Goal: Transaction & Acquisition: Purchase product/service

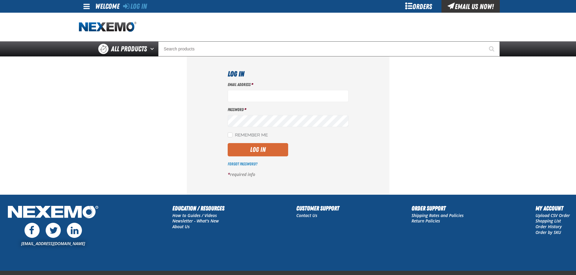
type input "[EMAIL_ADDRESS][DOMAIN_NAME]"
click at [260, 149] on button "Log In" at bounding box center [258, 149] width 60 height 13
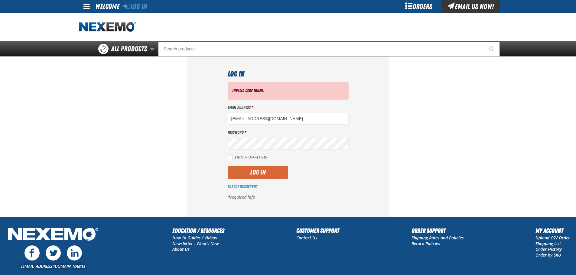
click at [262, 177] on button "Log In" at bounding box center [258, 172] width 60 height 13
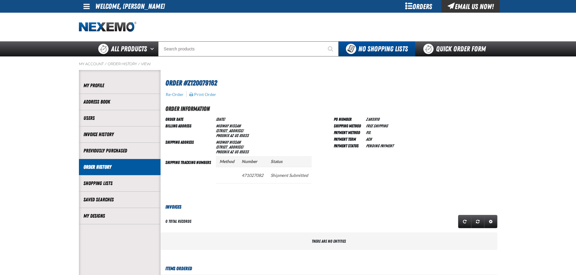
scroll to position [0, 0]
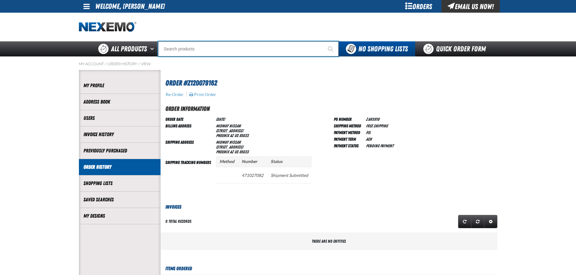
click at [187, 48] on input "Search" at bounding box center [248, 48] width 181 height 15
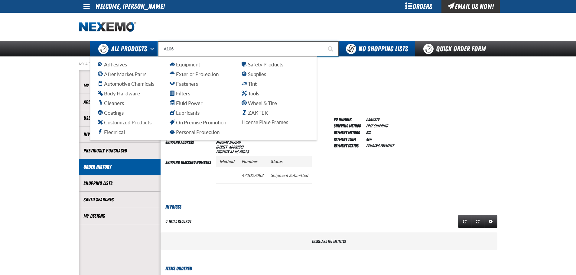
drag, startPoint x: 180, startPoint y: 47, endPoint x: 156, endPoint y: 47, distance: 24.2
click at [156, 47] on div "Back All Products Adhesives After Market Parts Automotive Chemicals Body Hardwa…" at bounding box center [287, 48] width 423 height 15
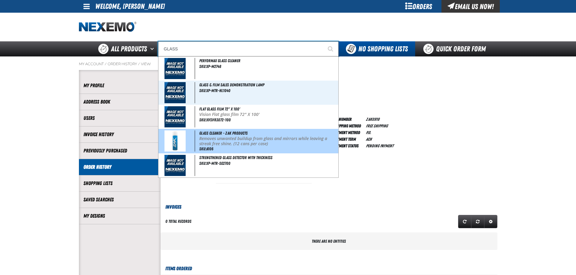
click at [245, 142] on p "Removes unwanted buildup from glass and mirrors while leaving a streak free shi…" at bounding box center [268, 141] width 138 height 10
type input "Glass Cleaner - ZAK Products"
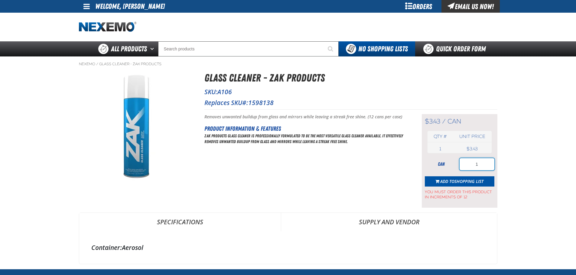
click at [483, 165] on input "1" at bounding box center [477, 164] width 35 height 12
type input "12"
click at [457, 180] on span "Shopping List" at bounding box center [468, 182] width 29 height 6
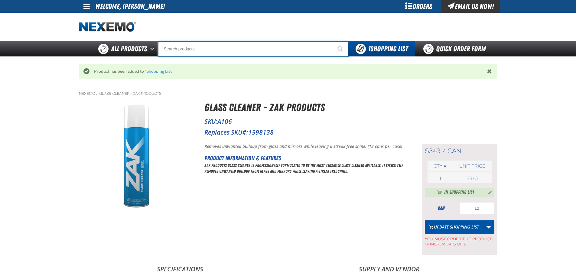
click at [193, 48] on input "Search" at bounding box center [253, 48] width 190 height 15
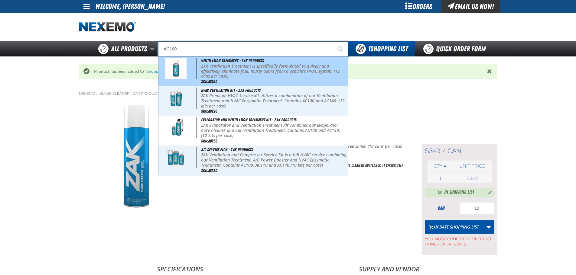
click at [256, 69] on p "ZAK Ventilation Treatment is specifically formulated to quickly and effectively…" at bounding box center [273, 71] width 145 height 15
type input "Ventilation Treatment - ZAK Products"
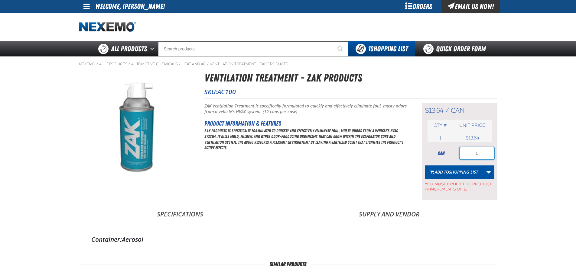
drag, startPoint x: 484, startPoint y: 155, endPoint x: 460, endPoint y: 152, distance: 24.4
click at [456, 155] on div "can 1" at bounding box center [460, 154] width 70 height 12
type input "48"
click at [457, 172] on span "Shopping List" at bounding box center [463, 172] width 29 height 6
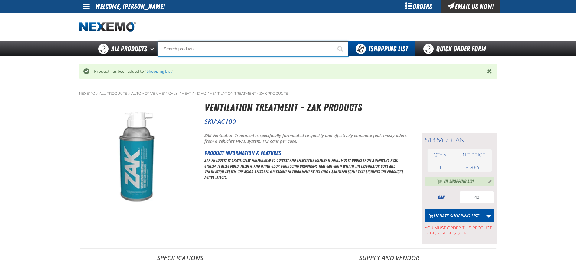
click at [216, 54] on input "Search" at bounding box center [253, 48] width 190 height 15
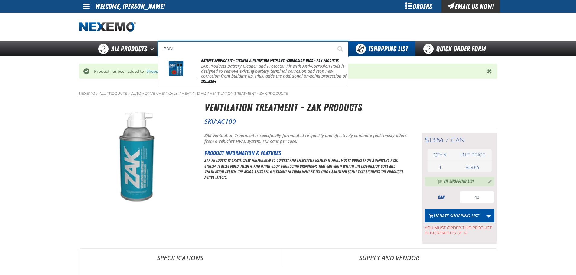
type input "B304"
click at [333, 41] on button "Start Searching" at bounding box center [340, 48] width 15 height 15
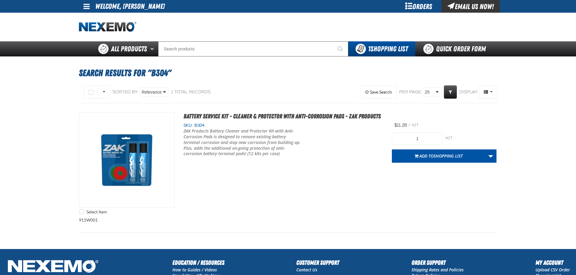
click at [221, 59] on div "Search Results for "B304" Select All on Page All visible None" at bounding box center [287, 153] width 423 height 193
drag, startPoint x: 407, startPoint y: 141, endPoint x: 401, endPoint y: 141, distance: 6.3
click at [401, 141] on input "1" at bounding box center [417, 139] width 51 height 12
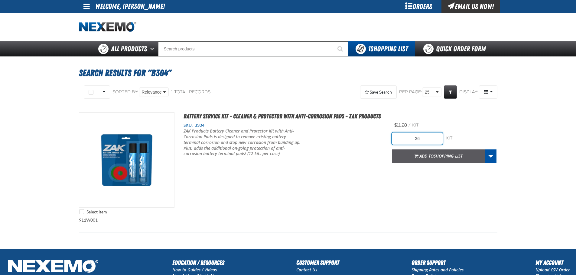
type input "36"
click at [455, 159] on button "Add to Shopping List" at bounding box center [438, 156] width 93 height 13
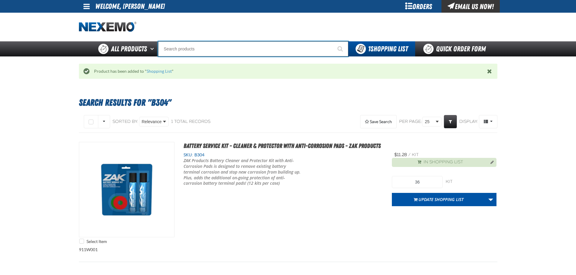
click at [196, 50] on input "Search" at bounding box center [253, 48] width 190 height 15
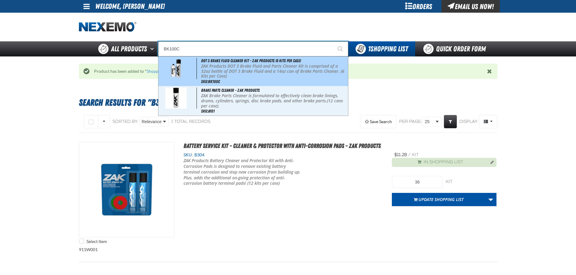
click at [218, 66] on p "ZAK Products DOT 3 Brake Fluid and Parts Cleaner Kit is comprised of a 32oz bot…" at bounding box center [273, 71] width 145 height 15
type input "DOT 3 Brake Fluid Cleaner Kit - ZAK Products (6 Kits per Case)"
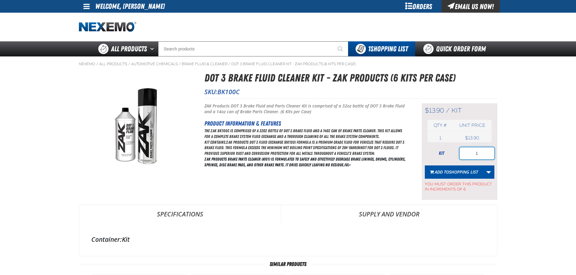
drag, startPoint x: 483, startPoint y: 152, endPoint x: 469, endPoint y: 153, distance: 13.6
click at [469, 153] on input "1" at bounding box center [477, 154] width 35 height 12
type input "36"
click at [457, 174] on span "Shopping List" at bounding box center [463, 172] width 29 height 6
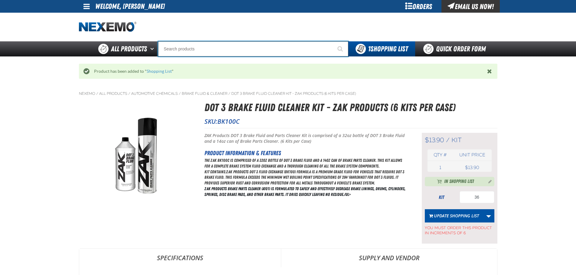
click at [214, 48] on input "Search" at bounding box center [253, 48] width 190 height 15
type input "C"
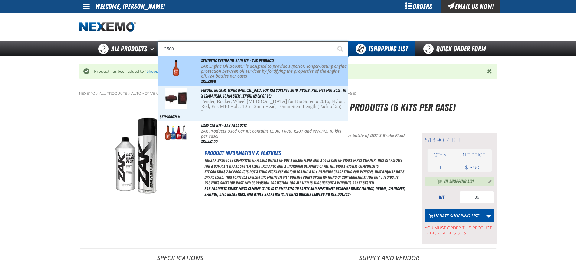
click at [272, 70] on p "ZAK Engine Oil Booster is designed to provide superior, longer-lasting engine p…" at bounding box center [273, 71] width 145 height 15
type input "Synthetic Engine Oil Booster - ZAK Products"
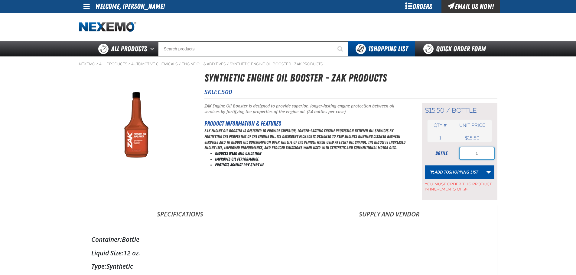
click at [486, 155] on input "1" at bounding box center [477, 154] width 35 height 12
type input "120"
click at [457, 173] on span "Shopping List" at bounding box center [463, 172] width 29 height 6
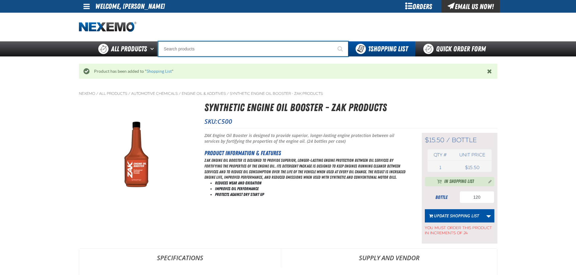
click at [216, 50] on input "Search" at bounding box center [253, 48] width 190 height 15
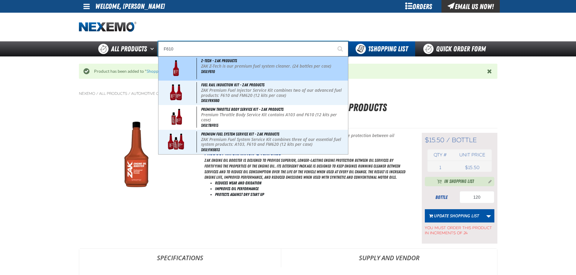
click at [232, 71] on div "Z-Tech - ZAK Products ZAK Z-Tech is our premium fuel system cleaner. (24 bottle…" at bounding box center [253, 69] width 190 height 24
type input "Z-Tech - ZAK Products"
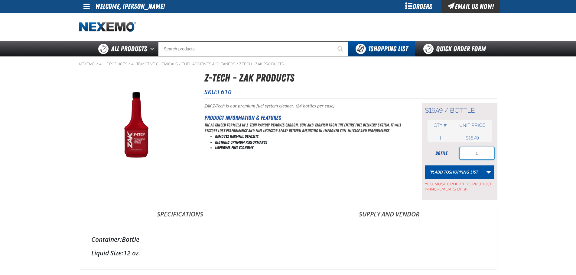
drag, startPoint x: 480, startPoint y: 154, endPoint x: 468, endPoint y: 156, distance: 12.3
click at [468, 156] on input "1" at bounding box center [477, 154] width 35 height 12
type input "48"
click at [469, 173] on span "Shopping List" at bounding box center [463, 172] width 29 height 6
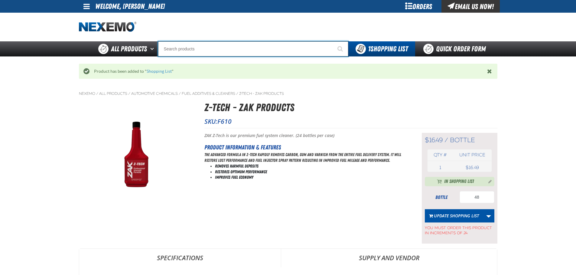
click at [239, 50] on input "Search" at bounding box center [253, 48] width 190 height 15
type input "T"
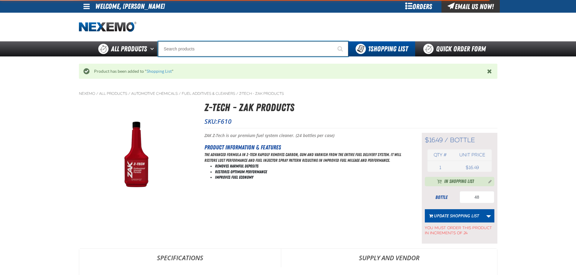
type input "R"
type input "ROADSIDE R"
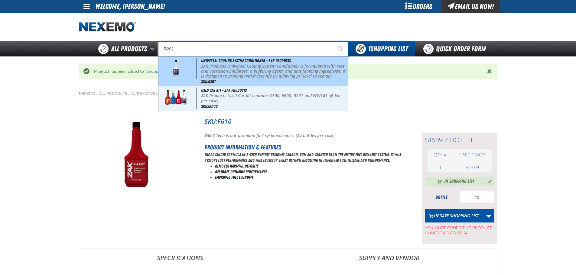
click at [237, 68] on p "ZAK Products Universal Cooling System Conditioner is formulated with rust and c…" at bounding box center [273, 76] width 145 height 25
type input "Universal Cooling System Conditioner - ZAK Products"
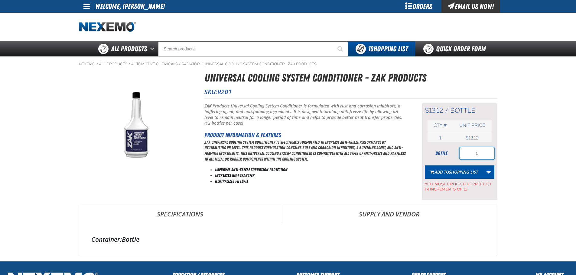
drag, startPoint x: 480, startPoint y: 153, endPoint x: 470, endPoint y: 153, distance: 10.3
click at [470, 153] on input "1" at bounding box center [477, 154] width 35 height 12
type input "24"
click at [459, 169] on button "Add to Shopping List" at bounding box center [454, 172] width 58 height 13
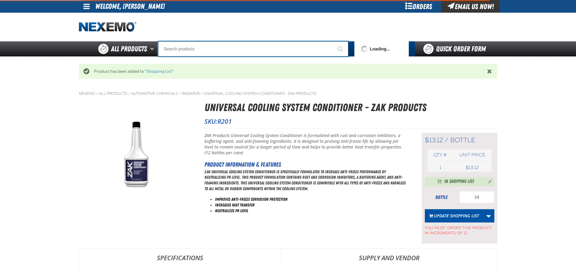
click at [203, 49] on input "Search" at bounding box center [253, 48] width 190 height 15
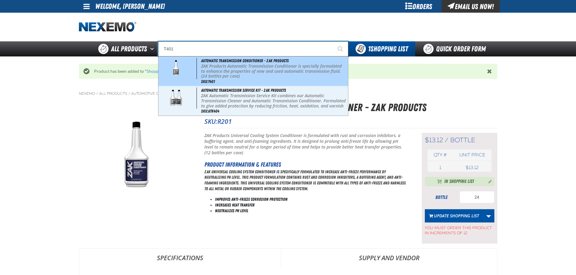
click at [232, 66] on p "ZAK Products Automatic Transmission Conditioner is specially formulated to enha…" at bounding box center [273, 71] width 145 height 15
type input "Automatic Transmission Conditioner - ZAK Products"
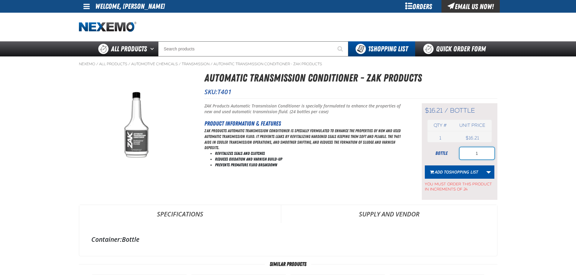
drag, startPoint x: 476, startPoint y: 153, endPoint x: 465, endPoint y: 154, distance: 11.2
click at [465, 154] on input "1" at bounding box center [477, 154] width 35 height 12
type input "24"
click at [464, 173] on span "Shopping List" at bounding box center [463, 172] width 29 height 6
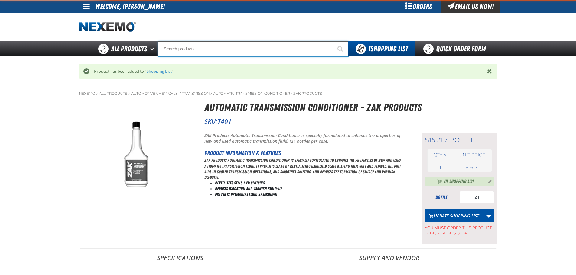
click at [187, 48] on input "Search" at bounding box center [253, 48] width 190 height 15
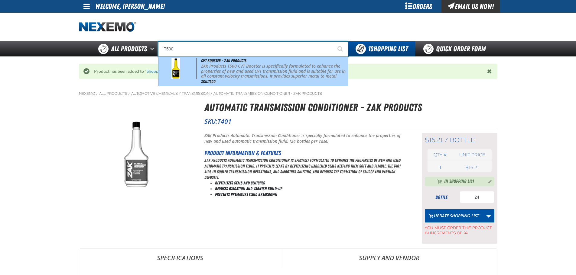
click at [240, 70] on p "ZAK Products T500 CVT Booster is specifically formulated to enhance the propert…" at bounding box center [273, 76] width 145 height 25
type input "CVT Booster - ZAK Products"
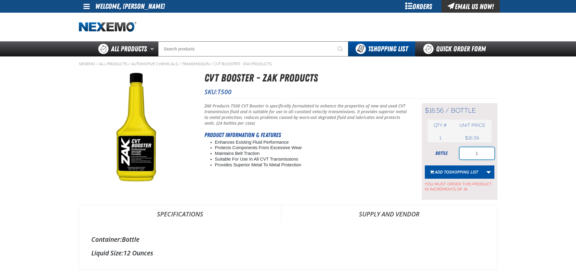
click at [460, 150] on input "1" at bounding box center [477, 154] width 35 height 12
drag, startPoint x: 483, startPoint y: 155, endPoint x: 469, endPoint y: 154, distance: 14.5
click at [469, 154] on input "1" at bounding box center [477, 154] width 35 height 12
type input "24"
click at [463, 170] on span "Shopping List" at bounding box center [463, 172] width 29 height 6
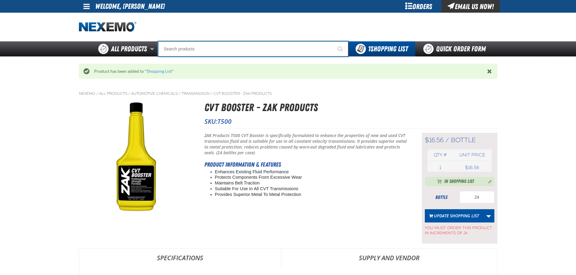
click at [194, 50] on input "Search" at bounding box center [253, 48] width 190 height 15
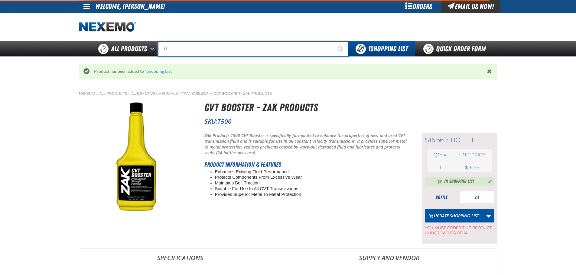
type input "UC"
type input "UC RED"
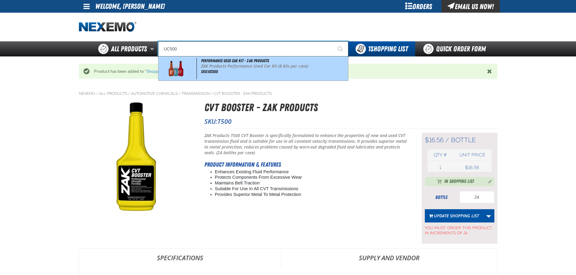
click at [244, 70] on div "Performance Used Car Kit - ZAK Products ZAK Products Performance Used Car Kit (…" at bounding box center [253, 69] width 190 height 24
type input "Performance Used Car Kit - ZAK Products"
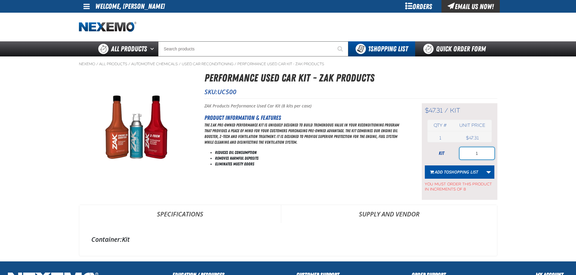
click at [481, 153] on input "1" at bounding box center [477, 154] width 35 height 12
type input "16"
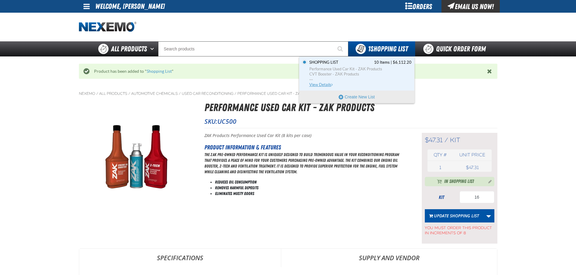
click at [322, 83] on span "View Details" at bounding box center [321, 85] width 24 height 5
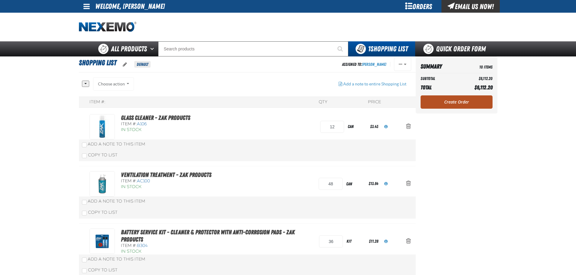
click at [460, 99] on link "Create Order" at bounding box center [457, 102] width 72 height 13
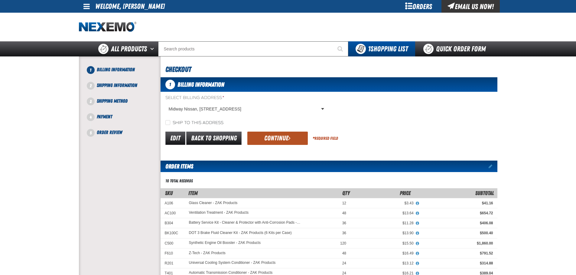
click at [281, 136] on button "Continue" at bounding box center [277, 138] width 60 height 13
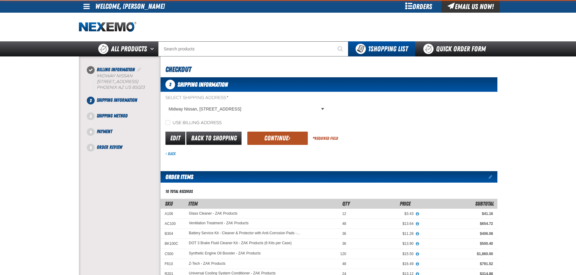
click at [281, 136] on button "Continue" at bounding box center [277, 138] width 60 height 13
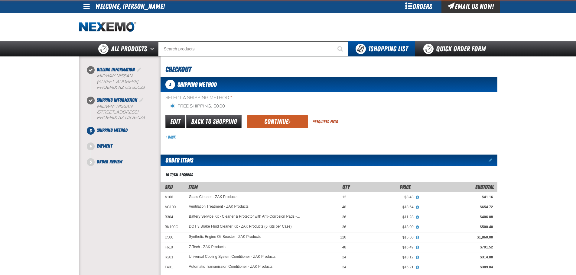
click at [281, 136] on body "Skip to Main Content Staging Site 5.1 Upgrade Site My Account My Account Suppor…" at bounding box center [288, 245] width 576 height 491
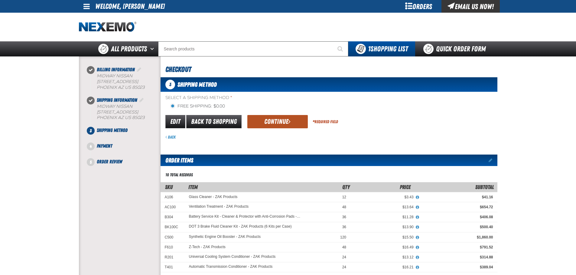
click at [279, 124] on button "Continue" at bounding box center [277, 121] width 60 height 13
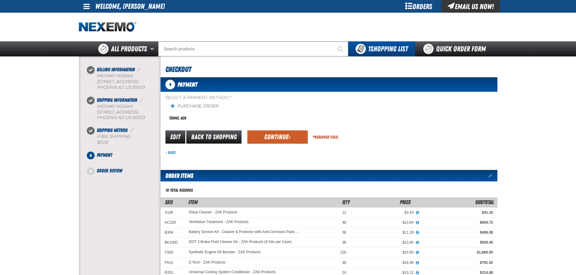
click at [277, 131] on button "Continue" at bounding box center [277, 137] width 60 height 13
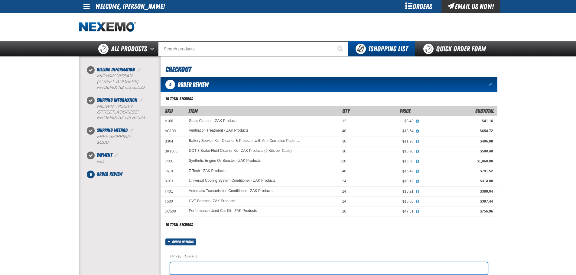
click at [196, 268] on input "text" at bounding box center [328, 269] width 317 height 12
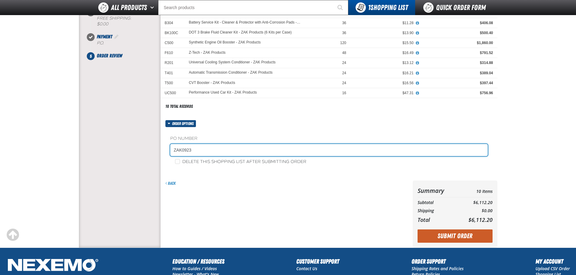
scroll to position [121, 0]
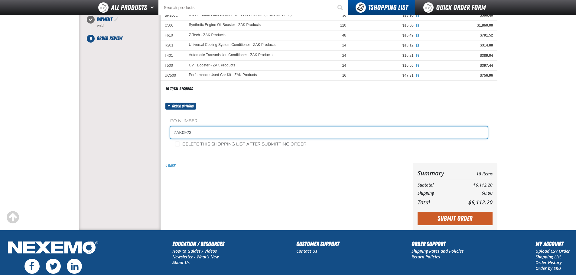
type input "ZAK0923"
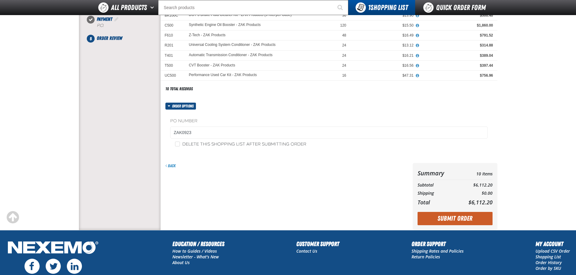
click at [179, 147] on label "Delete this shopping list after submitting order" at bounding box center [240, 145] width 131 height 6
click at [179, 147] on input "Delete this shopping list after submitting order" at bounding box center [177, 144] width 5 height 5
checkbox input "true"
click at [461, 219] on button "Submit Order" at bounding box center [455, 218] width 75 height 13
